Goal: Task Accomplishment & Management: Manage account settings

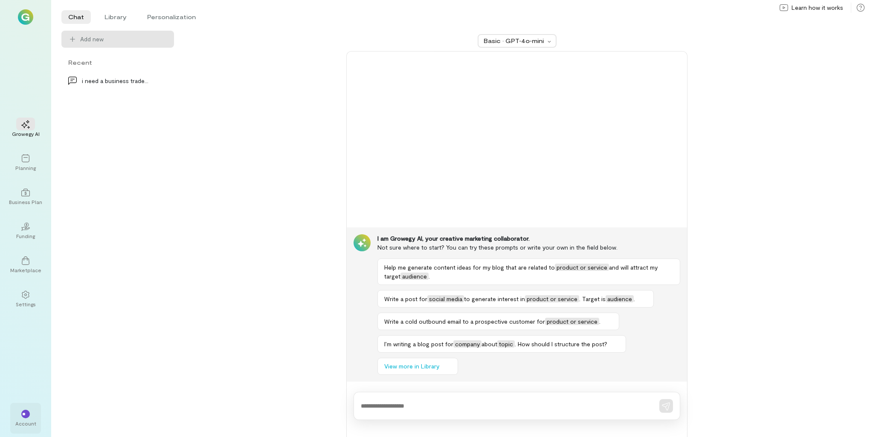
click at [32, 410] on div "**" at bounding box center [25, 414] width 19 height 13
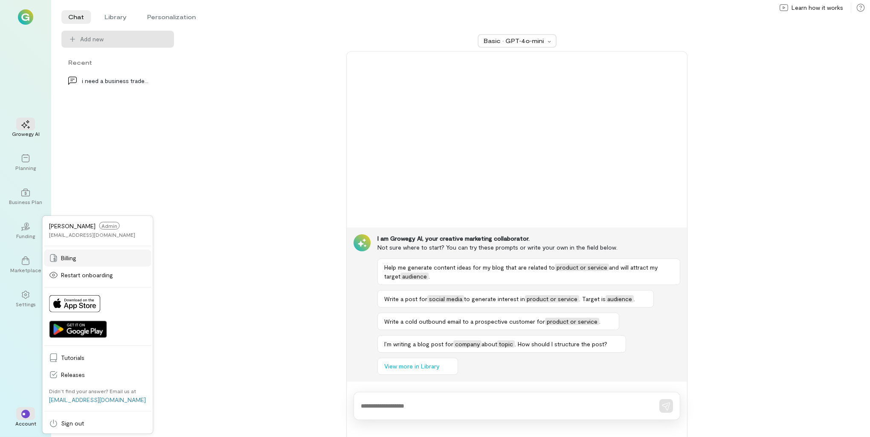
click at [90, 264] on link "Billing" at bounding box center [97, 258] width 107 height 17
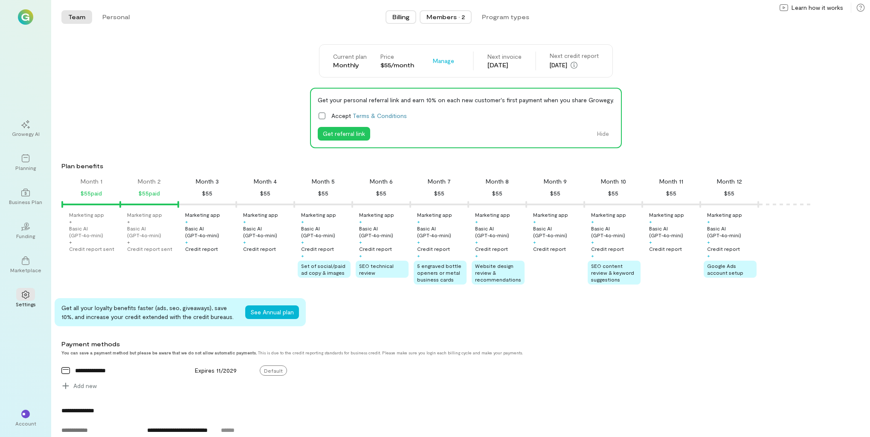
click at [452, 19] on div "Members · 2" at bounding box center [445, 17] width 38 height 9
